Goal: Task Accomplishment & Management: Complete application form

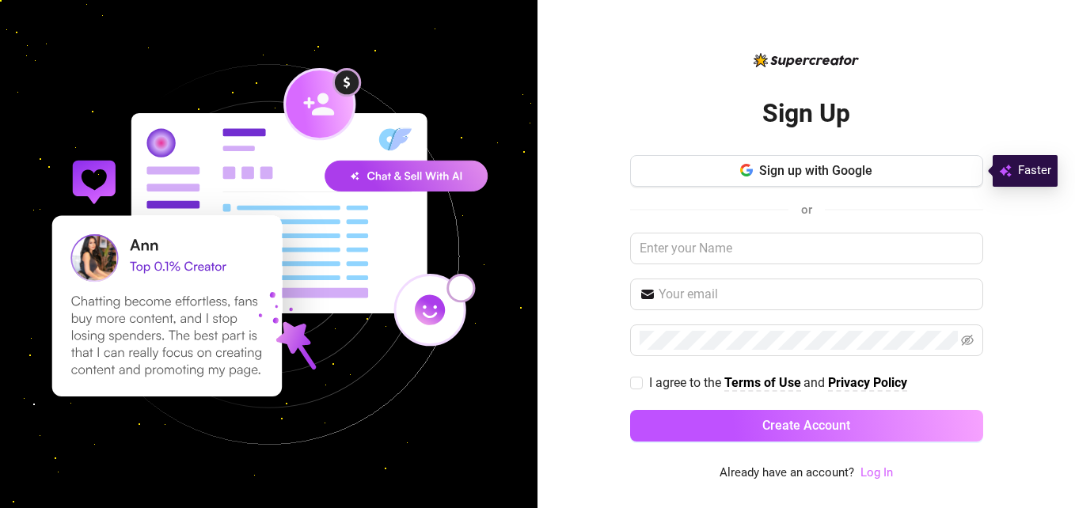
click at [876, 468] on link "Log In" at bounding box center [876, 472] width 32 height 14
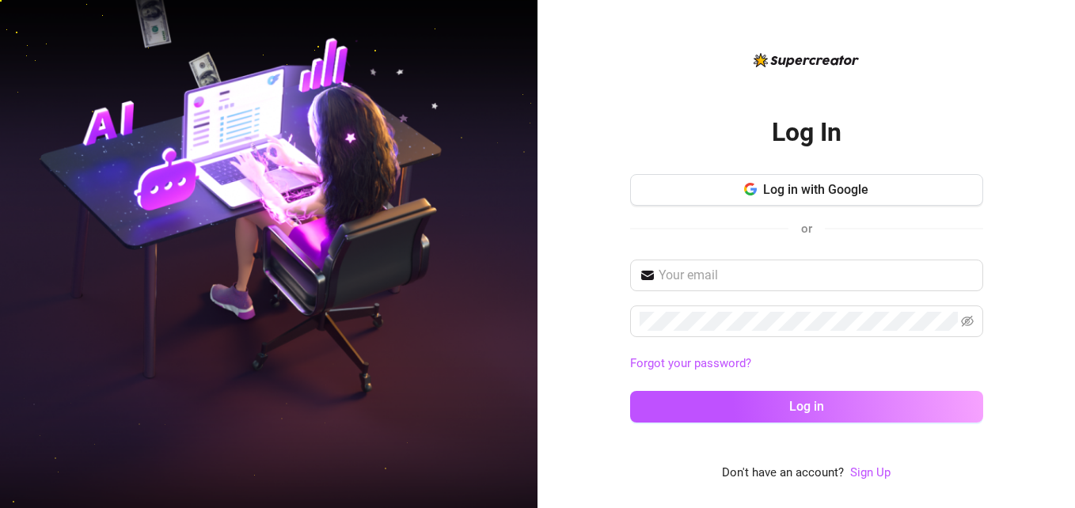
click at [876, 468] on link "Sign Up" at bounding box center [870, 472] width 40 height 14
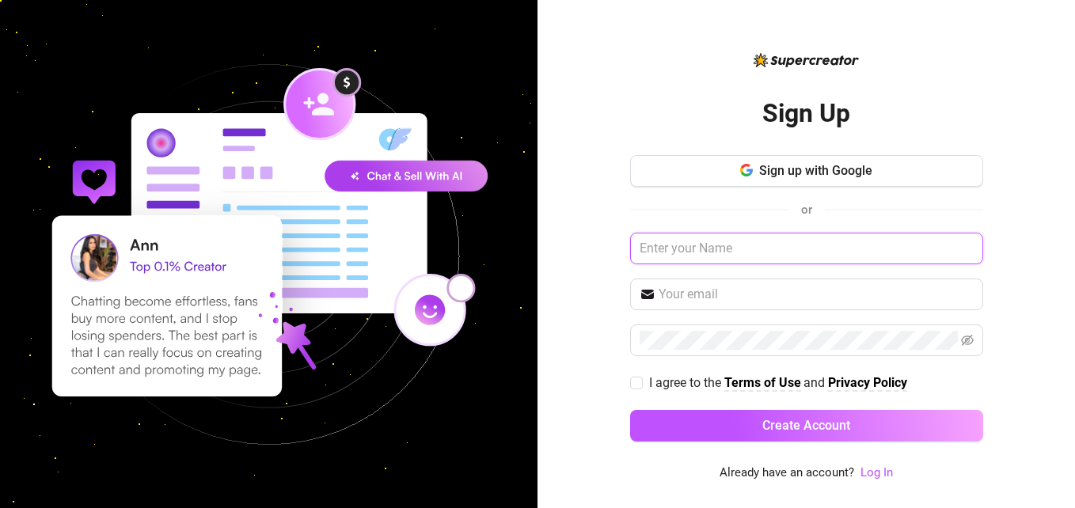
click at [708, 246] on input "text" at bounding box center [806, 249] width 353 height 32
type input "Francesca"
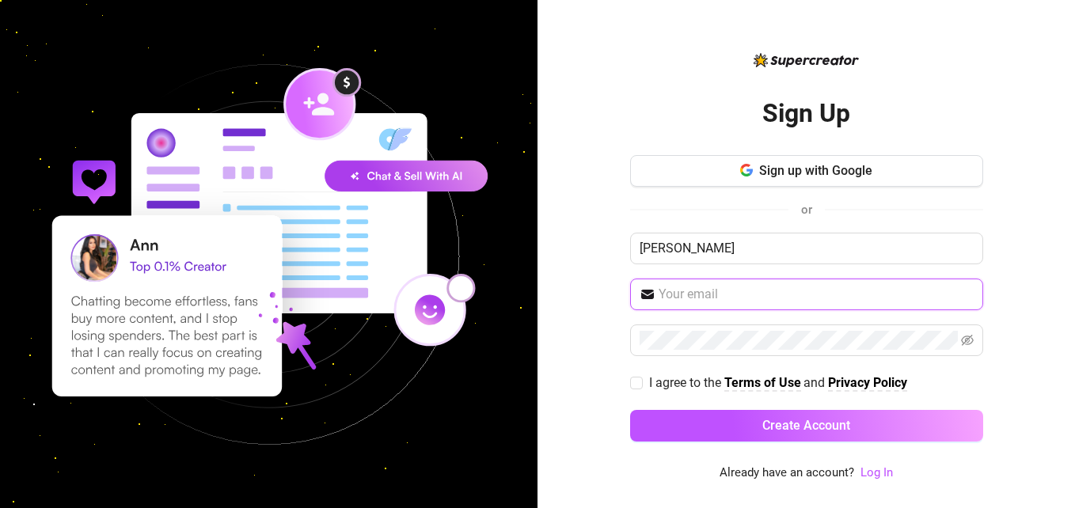
click at [717, 294] on input "text" at bounding box center [815, 294] width 315 height 19
type input "[EMAIL_ADDRESS][DOMAIN_NAME]"
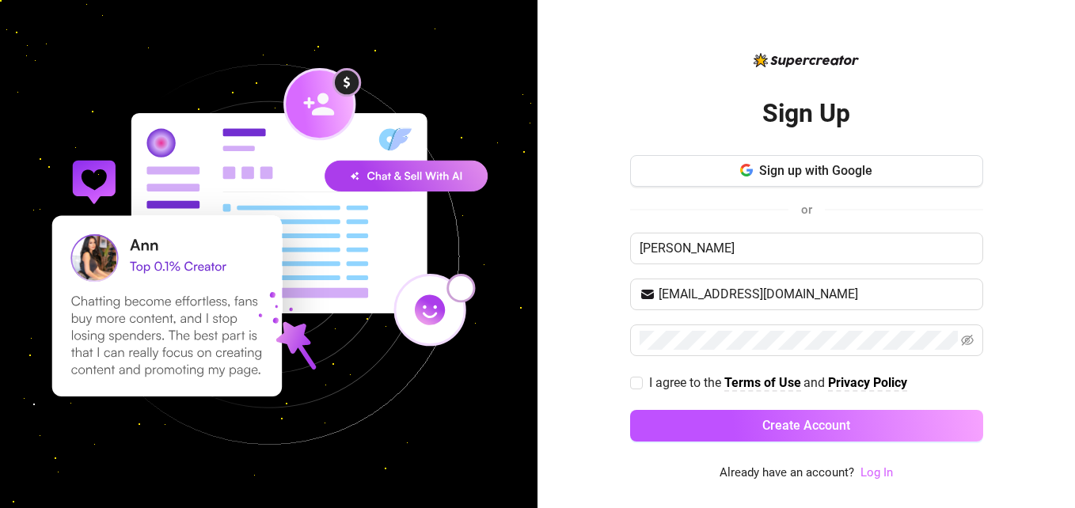
click at [875, 470] on link "Log In" at bounding box center [876, 472] width 32 height 14
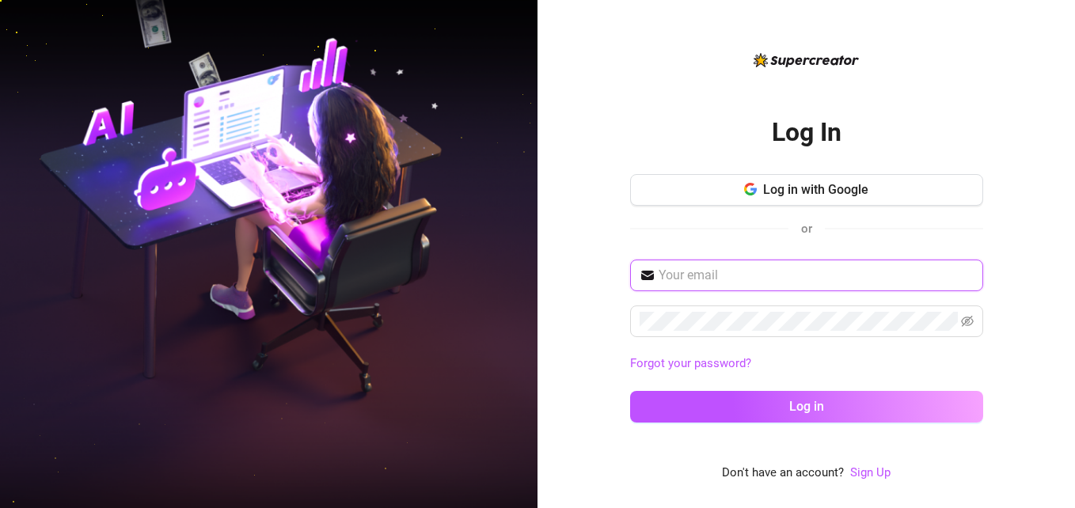
click at [803, 273] on input "text" at bounding box center [815, 275] width 315 height 19
type input "[EMAIL_ADDRESS][DOMAIN_NAME]"
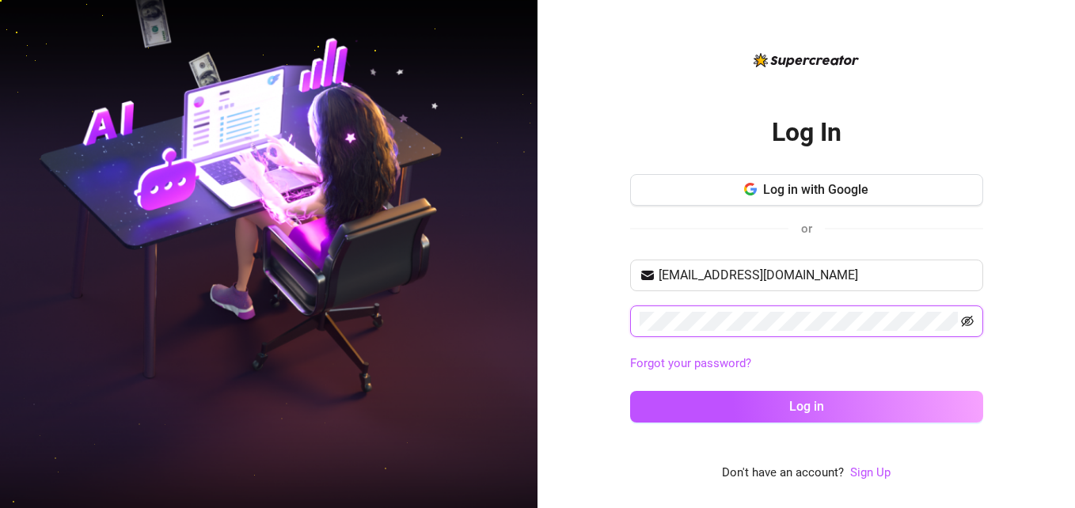
click at [966, 319] on icon "eye-invisible" at bounding box center [967, 321] width 13 height 11
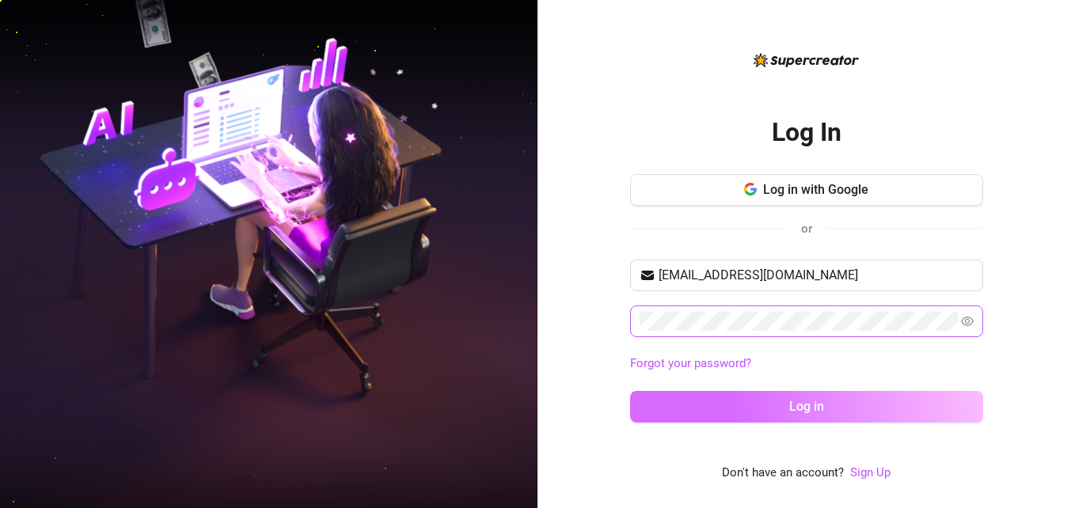
click at [822, 415] on button "Log in" at bounding box center [806, 407] width 353 height 32
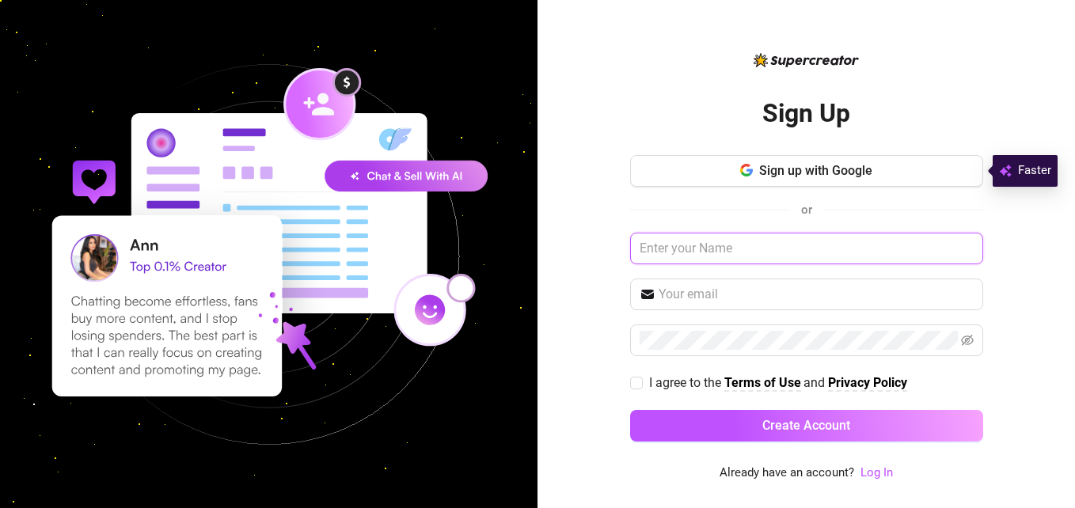
click at [695, 252] on input "text" at bounding box center [806, 249] width 353 height 32
type input "gar"
click at [700, 243] on input "gar" at bounding box center [806, 249] width 353 height 32
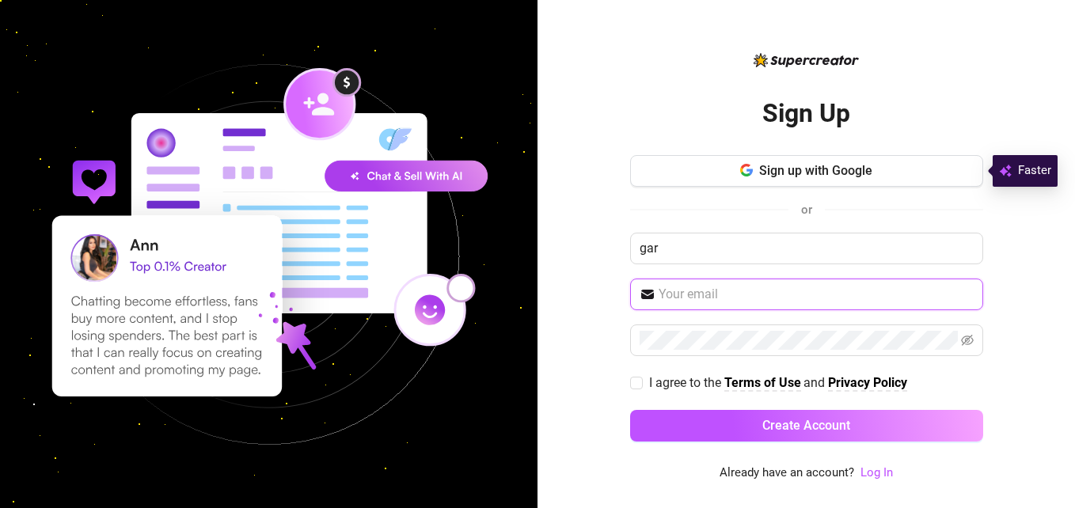
click at [713, 291] on input "text" at bounding box center [815, 294] width 315 height 19
type input "[EMAIL_ADDRESS][DOMAIN_NAME]"
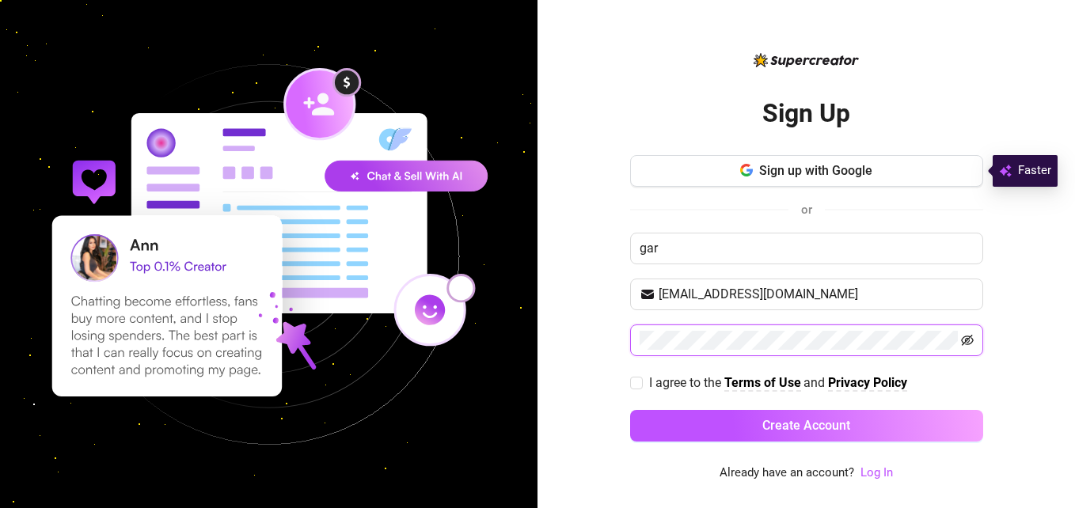
click at [966, 338] on icon "eye-invisible" at bounding box center [967, 340] width 13 height 11
click at [634, 383] on input "I agree to the Terms of Use and Privacy Policy" at bounding box center [635, 382] width 11 height 11
checkbox input "true"
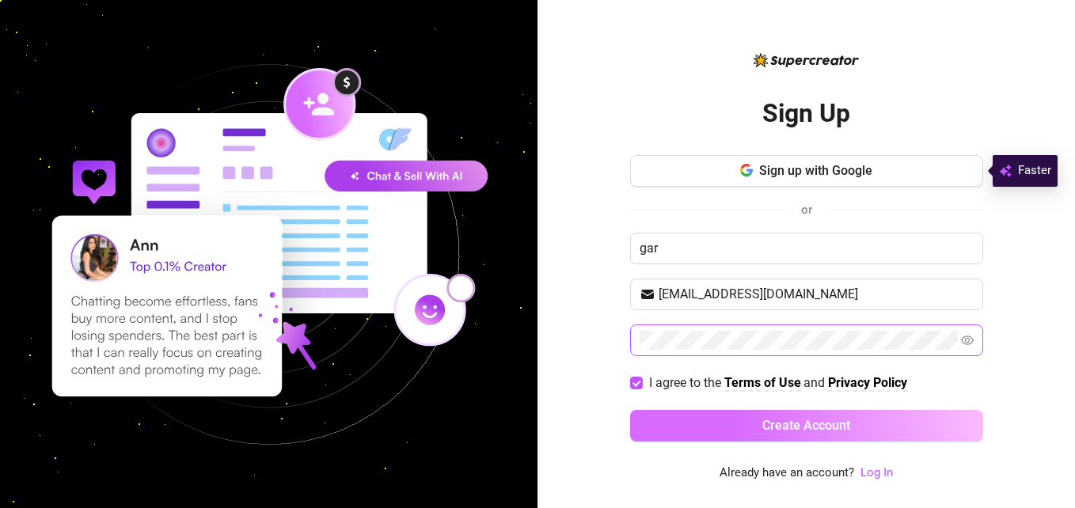
click at [685, 419] on button "Create Account" at bounding box center [806, 426] width 353 height 32
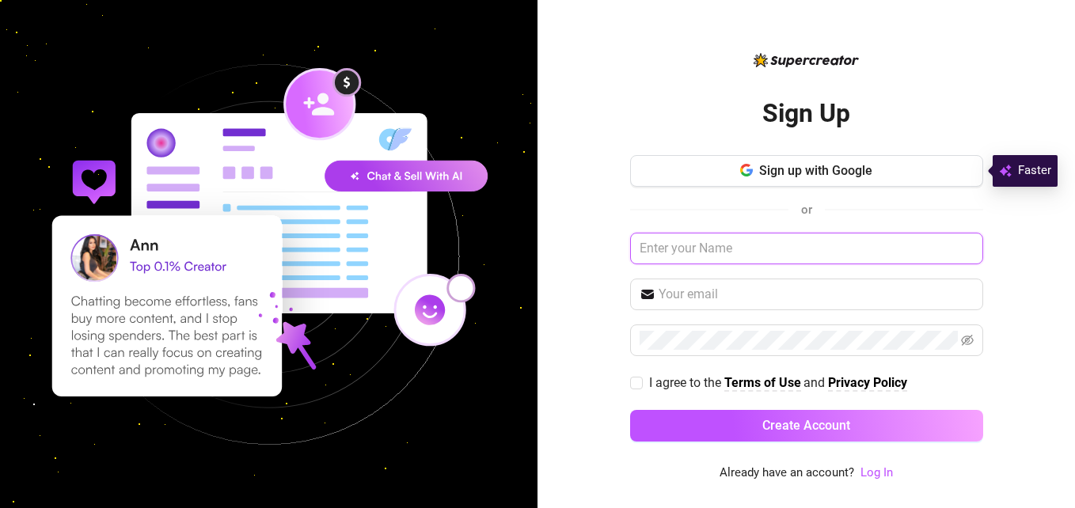
click at [697, 247] on input "text" at bounding box center [806, 249] width 353 height 32
type input "[PERSON_NAME]"
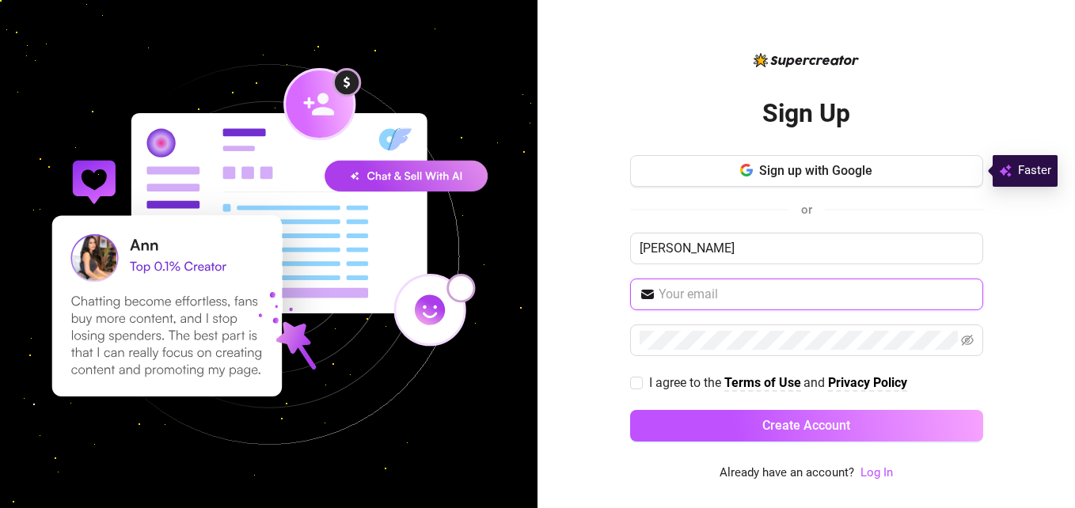
click at [719, 294] on input "text" at bounding box center [815, 294] width 315 height 19
type input "[EMAIL_ADDRESS][DOMAIN_NAME]"
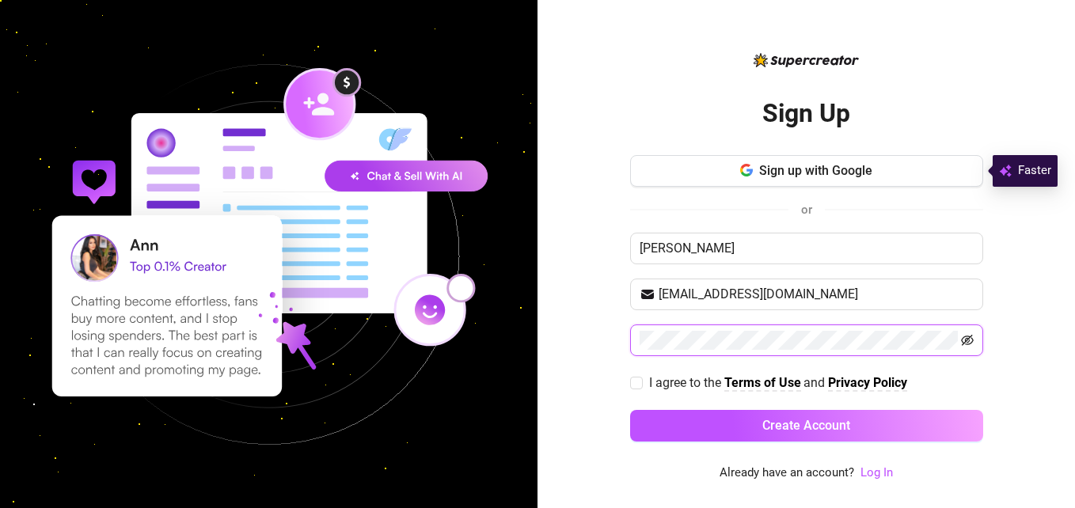
click at [963, 341] on icon "eye-invisible" at bounding box center [967, 340] width 13 height 13
click at [637, 384] on input "I agree to the Terms of Use and Privacy Policy" at bounding box center [635, 382] width 11 height 11
checkbox input "true"
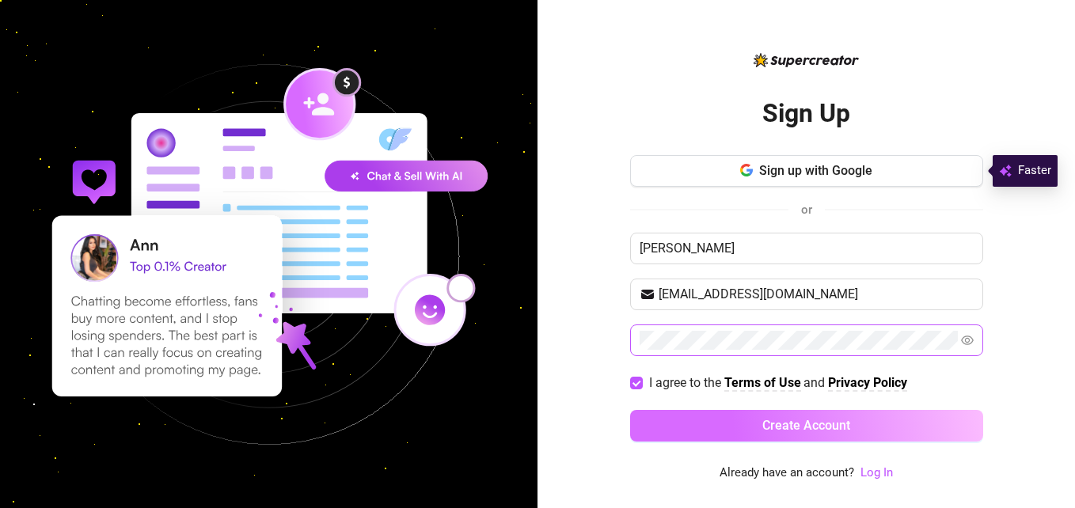
click at [692, 426] on button "Create Account" at bounding box center [806, 426] width 353 height 32
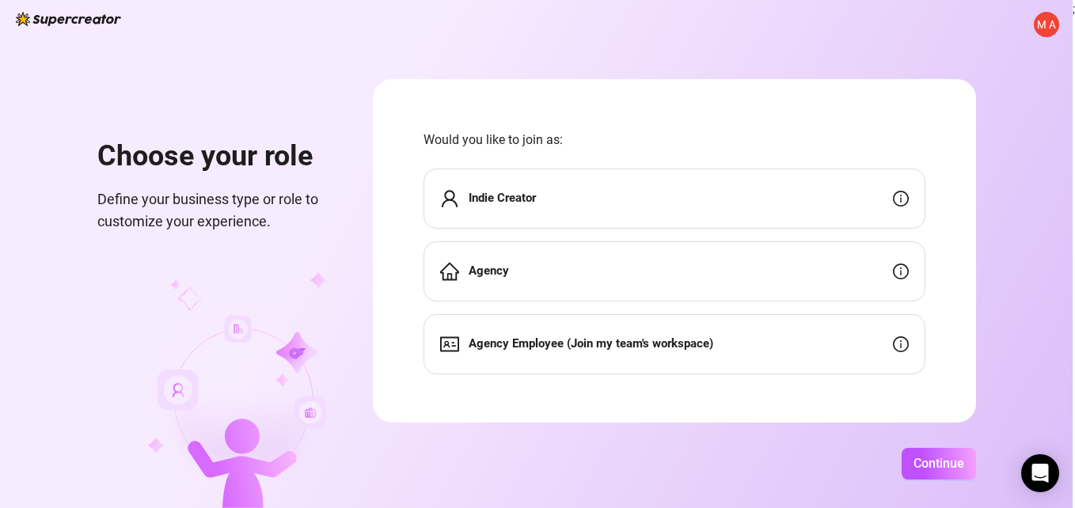
click at [696, 266] on div "Agency" at bounding box center [674, 271] width 502 height 60
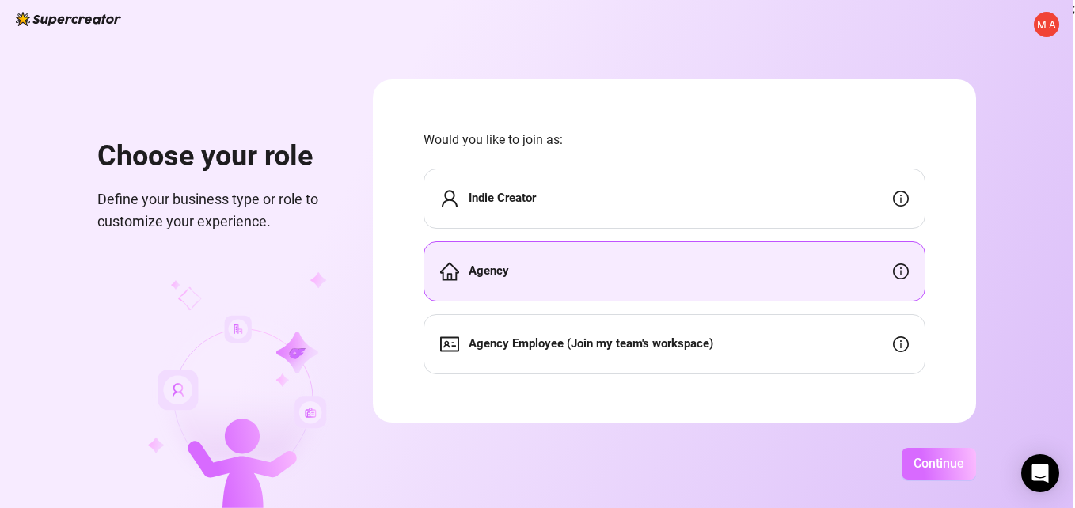
click at [938, 458] on span "Continue" at bounding box center [938, 463] width 51 height 15
